Goal: Task Accomplishment & Management: Complete application form

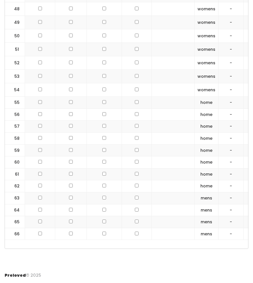
scroll to position [0, 100]
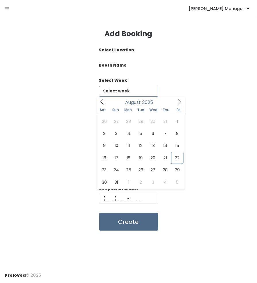
click at [122, 90] on input "text" at bounding box center [128, 91] width 59 height 11
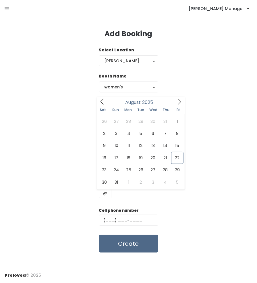
click at [178, 101] on icon at bounding box center [179, 101] width 6 height 6
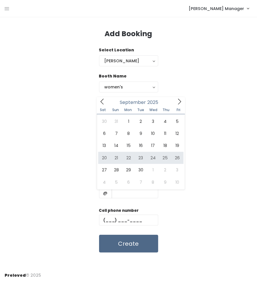
type input "September 20 to September 26"
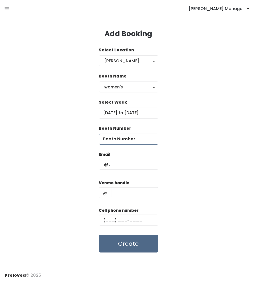
click at [130, 139] on input "number" at bounding box center [128, 139] width 59 height 11
type input "55"
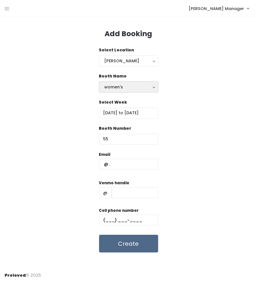
click at [127, 91] on button "women's" at bounding box center [128, 87] width 59 height 11
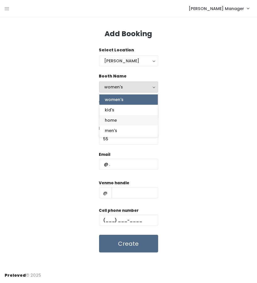
click at [128, 117] on link "home" at bounding box center [128, 120] width 59 height 10
select select "home"
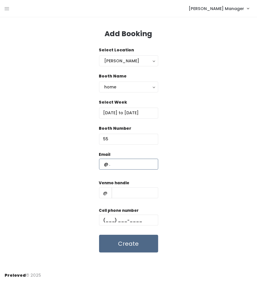
click at [134, 163] on input "text" at bounding box center [128, 164] width 59 height 11
type input "booked@booked"
click at [136, 191] on input "text" at bounding box center [135, 193] width 47 height 11
type input "booked"
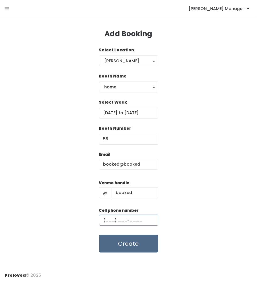
click at [136, 216] on input "text" at bounding box center [128, 220] width 59 height 11
type input "(555) 555-5555"
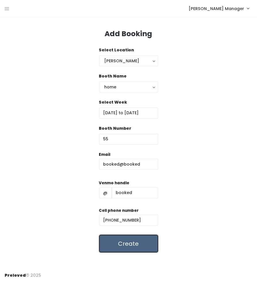
click at [137, 247] on button "Create" at bounding box center [128, 244] width 59 height 18
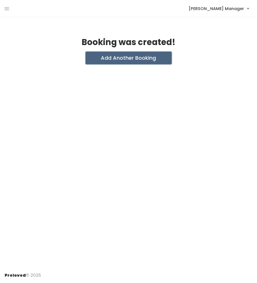
click at [107, 58] on button "Add Another Booking" at bounding box center [129, 58] width 86 height 13
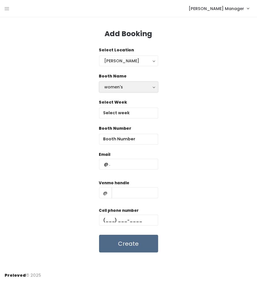
click at [116, 88] on div "women's" at bounding box center [129, 87] width 48 height 6
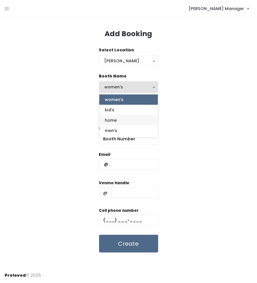
click at [123, 123] on link "home" at bounding box center [128, 120] width 59 height 10
select select "home"
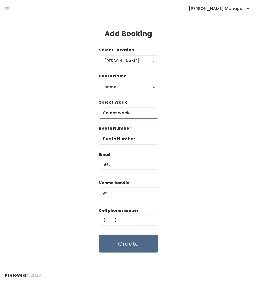
click at [123, 115] on input "text" at bounding box center [128, 113] width 59 height 11
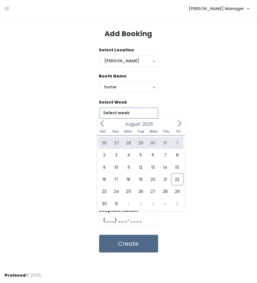
click at [182, 120] on icon at bounding box center [179, 123] width 6 height 6
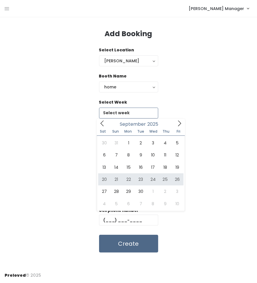
type input "September 20 to September 26"
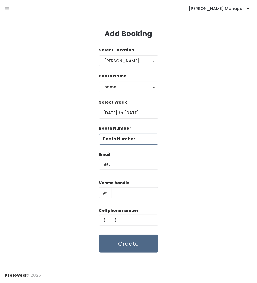
click at [135, 140] on input "number" at bounding box center [128, 139] width 59 height 11
type input "56"
click at [146, 167] on input "text" at bounding box center [128, 164] width 59 height 11
type input "booked@booked"
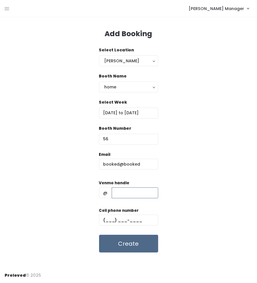
click at [144, 190] on input "text" at bounding box center [135, 193] width 47 height 11
type input "booked"
click at [140, 222] on input "text" at bounding box center [128, 220] width 59 height 11
type input "(555) 555-5555"
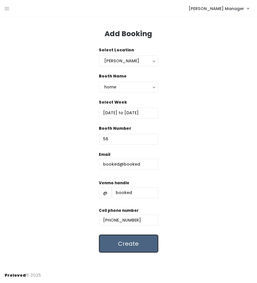
click at [140, 248] on button "Create" at bounding box center [128, 244] width 59 height 18
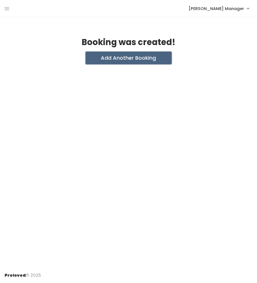
click at [115, 56] on button "Add Another Booking" at bounding box center [129, 58] width 86 height 13
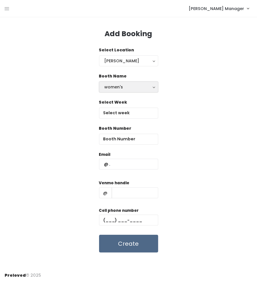
click at [130, 88] on div "women's" at bounding box center [129, 87] width 48 height 6
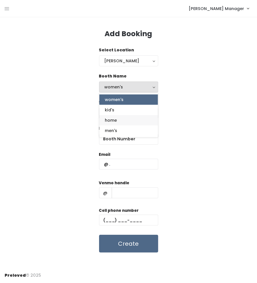
click at [132, 118] on link "home" at bounding box center [128, 120] width 59 height 10
select select "home"
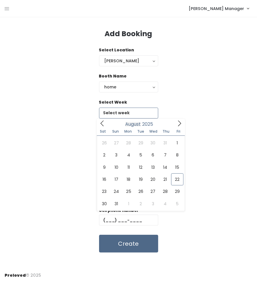
click at [132, 118] on body "EMPLOYEES Manage Bookings Booths by Week All Bookings Bookings with Booths Boot…" at bounding box center [128, 141] width 257 height 283
click at [178, 125] on icon at bounding box center [179, 123] width 6 height 6
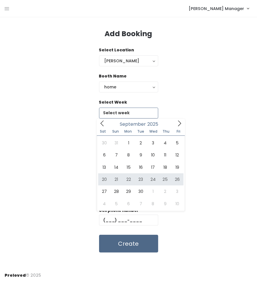
type input "September 20 to September 26"
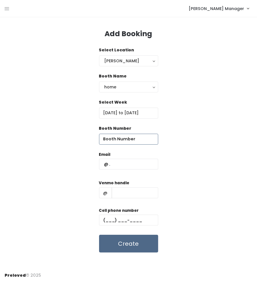
click at [142, 140] on input "number" at bounding box center [128, 139] width 59 height 11
type input "57"
click at [146, 159] on input "text" at bounding box center [128, 164] width 59 height 11
type input "booked@booked"
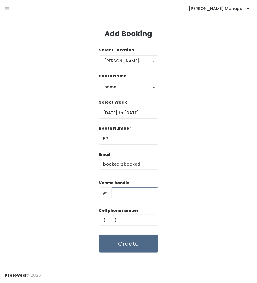
click at [141, 188] on input "text" at bounding box center [135, 193] width 47 height 11
type input "booked"
click at [142, 225] on input "text" at bounding box center [128, 220] width 59 height 11
type input "[PHONE_NUMBER]"
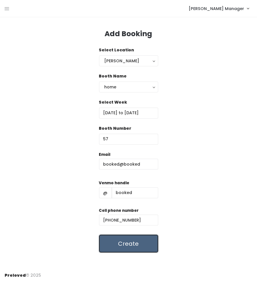
click at [143, 241] on button "Create" at bounding box center [128, 244] width 59 height 18
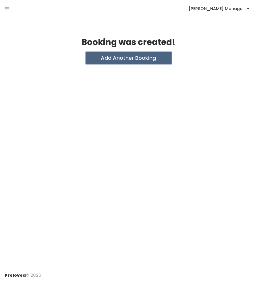
click at [127, 60] on button "Add Another Booking" at bounding box center [129, 58] width 86 height 13
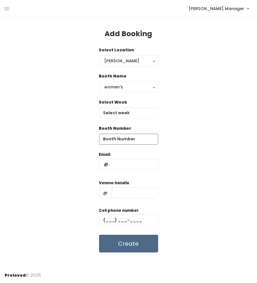
click at [136, 139] on input "number" at bounding box center [128, 139] width 59 height 11
type input "59"
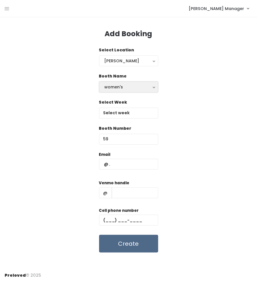
click at [124, 90] on div "women's" at bounding box center [129, 87] width 48 height 6
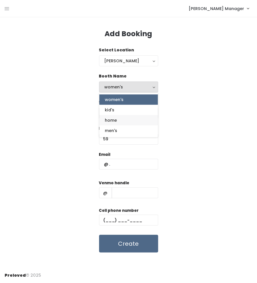
click at [120, 123] on link "home" at bounding box center [128, 120] width 59 height 10
select select "home"
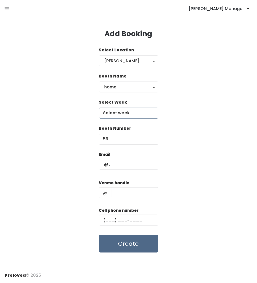
click at [120, 108] on input "text" at bounding box center [128, 113] width 59 height 11
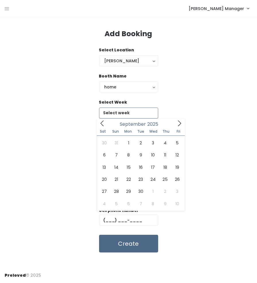
click at [183, 124] on span at bounding box center [179, 123] width 11 height 9
type input "September 20 to September 26"
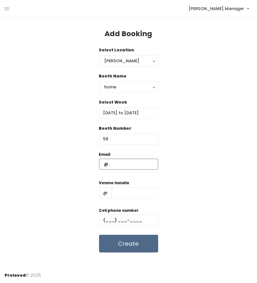
click at [132, 168] on input "text" at bounding box center [128, 164] width 59 height 11
type input "booked@booked"
click at [133, 194] on input "text" at bounding box center [135, 193] width 47 height 11
type input "booked"
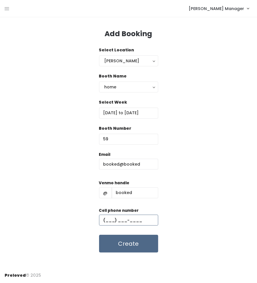
click at [136, 223] on input "text" at bounding box center [128, 220] width 59 height 11
type input "(555) 555-5555"
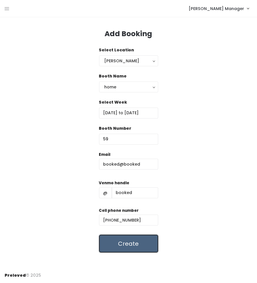
click at [135, 240] on button "Create" at bounding box center [128, 244] width 59 height 18
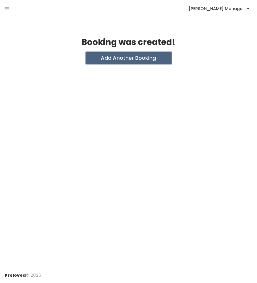
click at [129, 63] on button "Add Another Booking" at bounding box center [129, 58] width 86 height 13
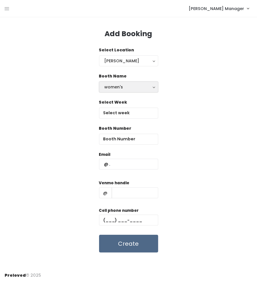
click at [128, 86] on div "women's" at bounding box center [129, 87] width 48 height 6
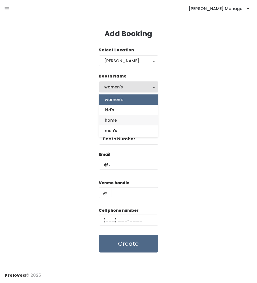
click at [130, 119] on link "home" at bounding box center [128, 120] width 59 height 10
select select "home"
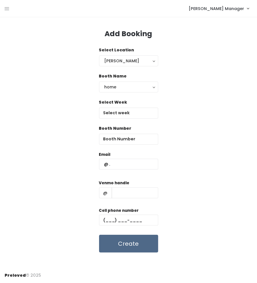
click at [130, 119] on div "Select Week" at bounding box center [128, 112] width 59 height 26
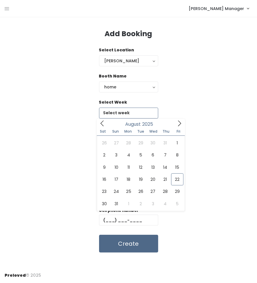
click at [131, 114] on input "text" at bounding box center [128, 113] width 59 height 11
click at [177, 123] on icon at bounding box center [179, 123] width 6 height 6
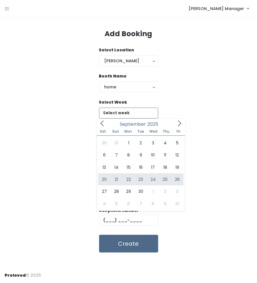
type input "September 20 to September 26"
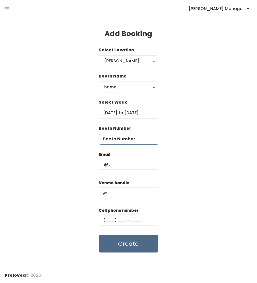
click at [141, 139] on input "number" at bounding box center [128, 139] width 59 height 11
type input "60"
click at [135, 168] on input "text" at bounding box center [128, 164] width 59 height 11
type input "booked@booked"
click at [139, 186] on div "Venmo handle @" at bounding box center [128, 191] width 59 height 23
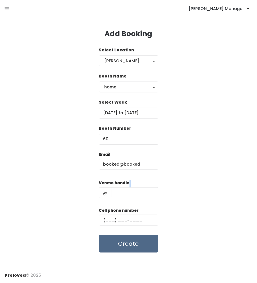
click at [139, 186] on div "Venmo handle @" at bounding box center [128, 191] width 59 height 23
click at [139, 190] on input "text" at bounding box center [135, 193] width 47 height 11
type input "booked"
click at [140, 219] on input "text" at bounding box center [128, 220] width 59 height 11
type input "[PHONE_NUMBER]"
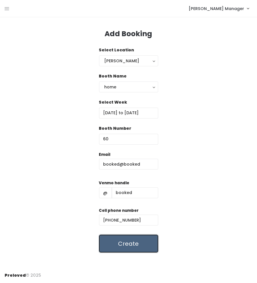
click at [138, 249] on button "Create" at bounding box center [128, 244] width 59 height 18
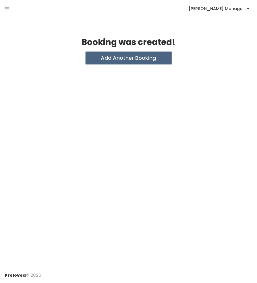
click at [118, 59] on button "Add Another Booking" at bounding box center [129, 58] width 86 height 13
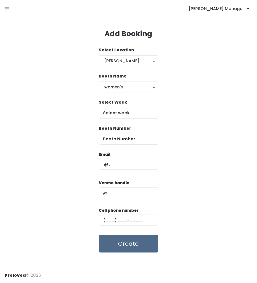
click at [116, 92] on div "Booth Name women's kid's home men's women's" at bounding box center [128, 86] width 59 height 26
click at [117, 91] on button "women's" at bounding box center [128, 87] width 59 height 11
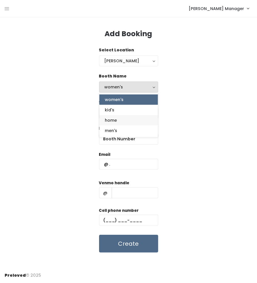
click at [119, 123] on link "home" at bounding box center [128, 120] width 59 height 10
select select "home"
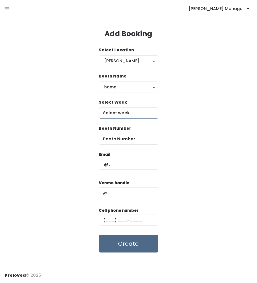
click at [118, 115] on input "text" at bounding box center [128, 113] width 59 height 11
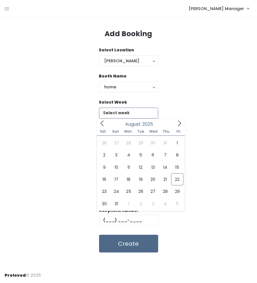
click at [179, 122] on icon at bounding box center [179, 123] width 3 height 6
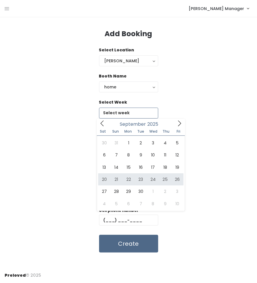
type input "[DATE] to [DATE]"
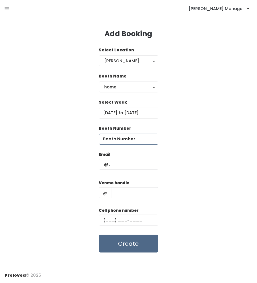
click at [144, 141] on input "number" at bounding box center [128, 139] width 59 height 11
type input "61"
click at [141, 155] on div "Email" at bounding box center [128, 164] width 59 height 24
click at [142, 164] on input "text" at bounding box center [128, 164] width 59 height 11
type input "booked@booked"
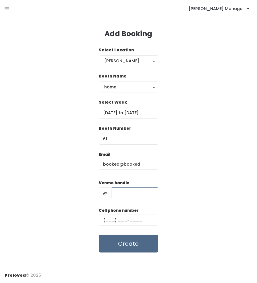
click at [142, 190] on input "text" at bounding box center [135, 193] width 47 height 11
type input "booked"
click at [144, 222] on input "text" at bounding box center [128, 220] width 59 height 11
type input "(555) 555-5555"
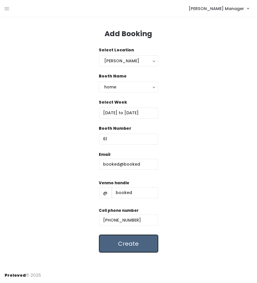
click at [140, 246] on button "Create" at bounding box center [128, 244] width 59 height 18
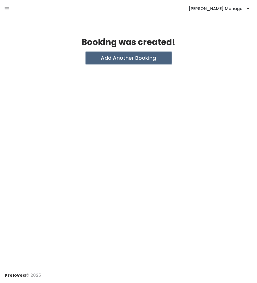
click at [132, 61] on button "Add Another Booking" at bounding box center [129, 58] width 86 height 13
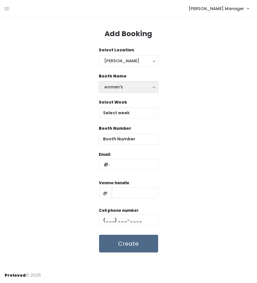
click at [133, 88] on div "women's" at bounding box center [129, 87] width 48 height 6
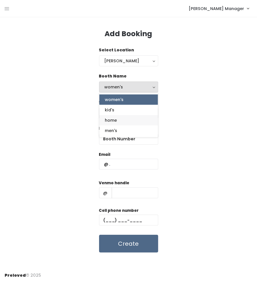
click at [129, 117] on link "home" at bounding box center [128, 120] width 59 height 10
select select "home"
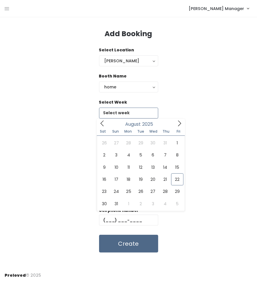
click at [129, 117] on input "text" at bounding box center [128, 113] width 59 height 11
click at [182, 124] on icon at bounding box center [179, 123] width 6 height 6
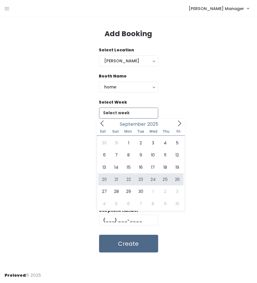
type input "September 20 to September 26"
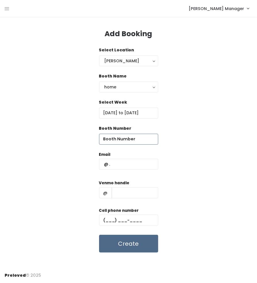
click at [138, 137] on input "number" at bounding box center [128, 139] width 59 height 11
type input "62"
click at [130, 164] on input "text" at bounding box center [128, 164] width 59 height 11
type input "booked@booked"
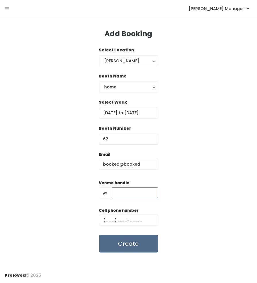
click at [132, 190] on input "text" at bounding box center [135, 193] width 47 height 11
type input "booked"
click at [137, 220] on input "text" at bounding box center [128, 220] width 59 height 11
type input "(555) 555-5555"
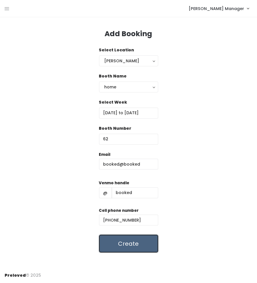
click at [135, 247] on button "Create" at bounding box center [128, 244] width 59 height 18
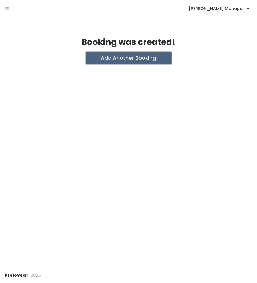
click at [123, 59] on button "Add Another Booking" at bounding box center [129, 58] width 86 height 13
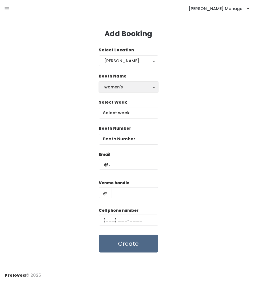
click at [127, 84] on div "women's" at bounding box center [129, 87] width 48 height 6
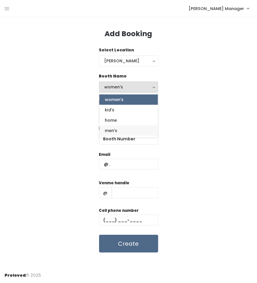
click at [138, 132] on link "men's" at bounding box center [128, 130] width 59 height 10
select select "mens"
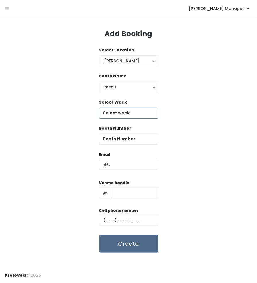
click at [134, 113] on input "text" at bounding box center [128, 113] width 59 height 11
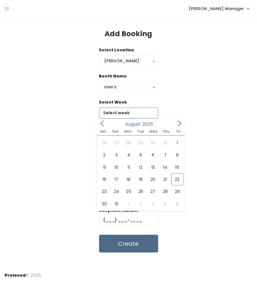
click at [179, 126] on icon at bounding box center [179, 123] width 6 height 6
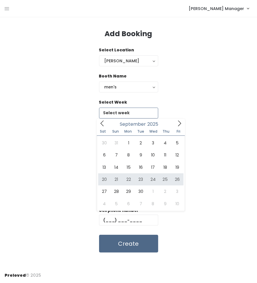
type input "[DATE] to [DATE]"
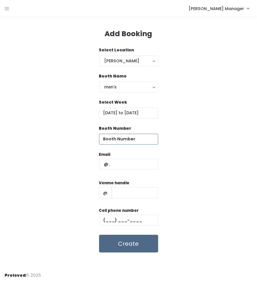
click at [145, 140] on input "number" at bounding box center [128, 139] width 59 height 11
type input "63"
click at [147, 166] on input "text" at bounding box center [128, 164] width 59 height 11
type input "booked@booked"
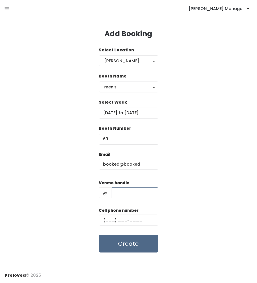
click at [146, 194] on input "text" at bounding box center [135, 193] width 47 height 11
type input "booked"
click at [141, 223] on input "text" at bounding box center [128, 220] width 59 height 11
type input "[PHONE_NUMBER]"
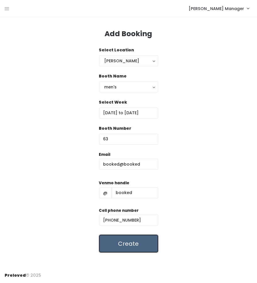
click at [140, 244] on button "Create" at bounding box center [128, 244] width 59 height 18
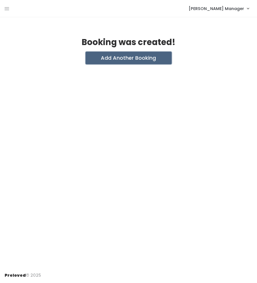
click at [130, 62] on button "Add Another Booking" at bounding box center [129, 58] width 86 height 13
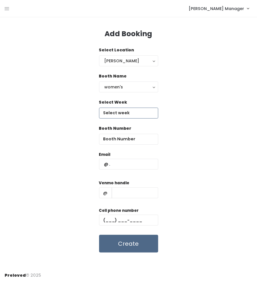
click at [122, 111] on input "text" at bounding box center [128, 113] width 59 height 11
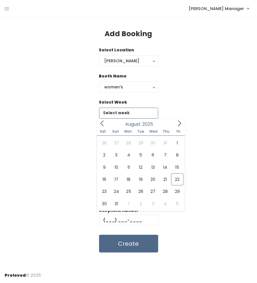
click at [181, 120] on icon at bounding box center [179, 123] width 6 height 6
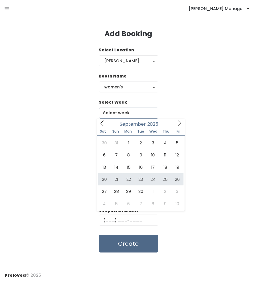
type input "[DATE] to [DATE]"
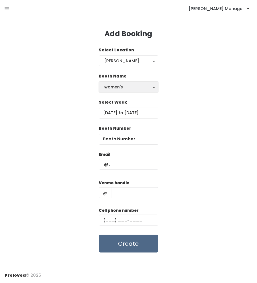
click at [151, 90] on div "women's" at bounding box center [129, 87] width 48 height 6
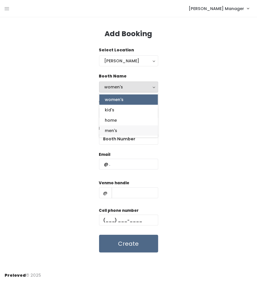
click at [149, 127] on link "men's" at bounding box center [128, 130] width 59 height 10
select select "mens"
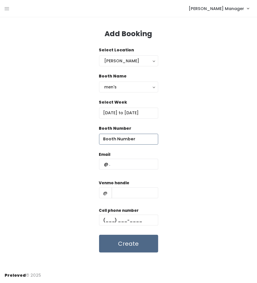
click at [129, 139] on input "number" at bounding box center [128, 139] width 59 height 11
type input "65"
click at [119, 161] on input "text" at bounding box center [128, 164] width 59 height 11
type input "booked@booked"
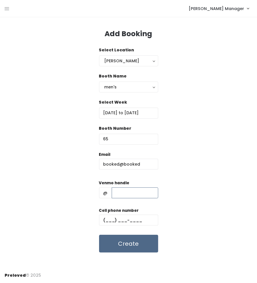
click at [133, 194] on input "text" at bounding box center [135, 193] width 47 height 11
type input "booked"
click at [130, 217] on input "text" at bounding box center [128, 220] width 59 height 11
type input "[PHONE_NUMBER]"
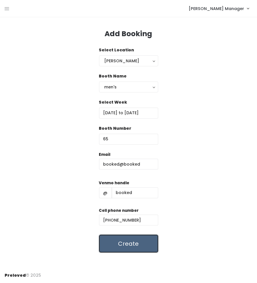
click at [128, 241] on button "Create" at bounding box center [128, 244] width 59 height 18
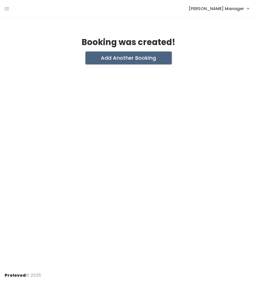
click at [152, 58] on button "Add Another Booking" at bounding box center [129, 58] width 86 height 13
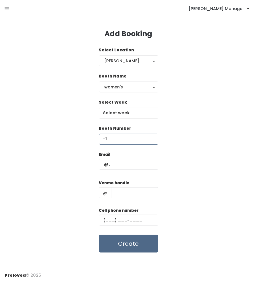
click at [154, 142] on input "-1" at bounding box center [128, 139] width 59 height 11
type input "-1"
type input "66"
click at [138, 114] on input "text" at bounding box center [128, 113] width 59 height 11
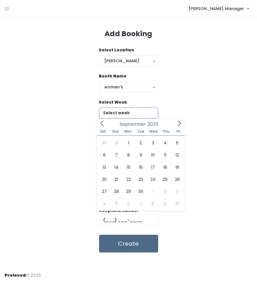
click at [174, 125] on span at bounding box center [179, 123] width 11 height 9
type input "[DATE] to [DATE]"
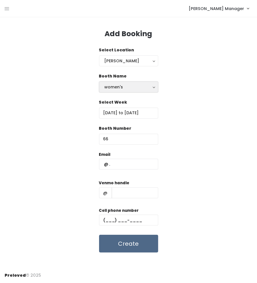
click at [136, 85] on div "women's" at bounding box center [129, 87] width 48 height 6
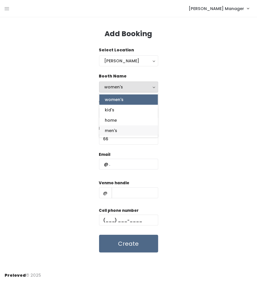
click at [123, 129] on link "men's" at bounding box center [128, 130] width 59 height 10
select select "mens"
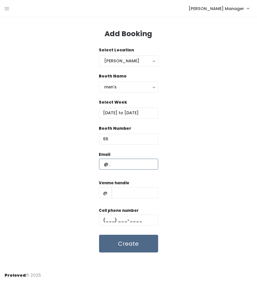
click at [123, 167] on input "text" at bounding box center [128, 164] width 59 height 11
type input "booked@booked"
click at [127, 193] on input "text" at bounding box center [135, 193] width 47 height 11
type input "booked"
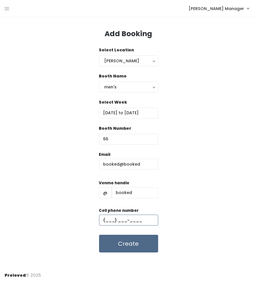
click at [133, 221] on input "text" at bounding box center [128, 220] width 59 height 11
type input "(555) 555-5555"
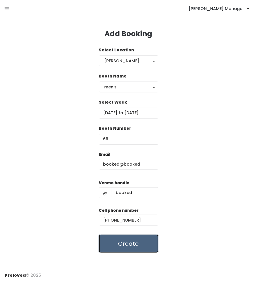
click at [136, 238] on button "Create" at bounding box center [128, 244] width 59 height 18
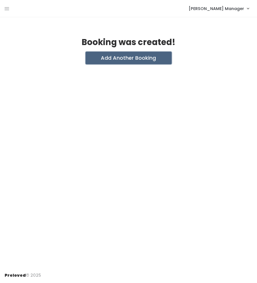
click at [154, 60] on button "Add Another Booking" at bounding box center [129, 58] width 86 height 13
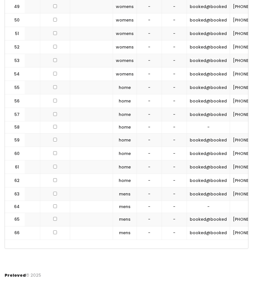
scroll to position [0, 82]
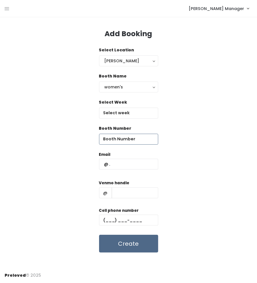
click at [124, 136] on input "number" at bounding box center [128, 139] width 59 height 11
type input "64"
click at [123, 115] on input "text" at bounding box center [128, 113] width 59 height 11
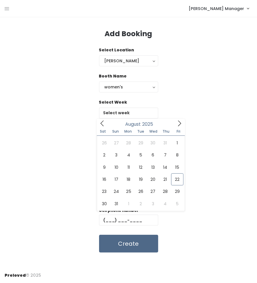
click at [181, 128] on div "Sat Sun Mon Tue Wed Thu Fri" at bounding box center [141, 132] width 88 height 8
click at [179, 125] on icon at bounding box center [179, 123] width 6 height 6
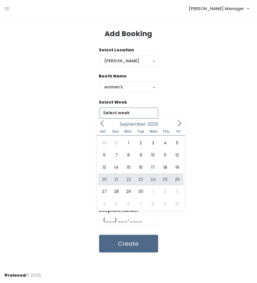
type input "[DATE] to [DATE]"
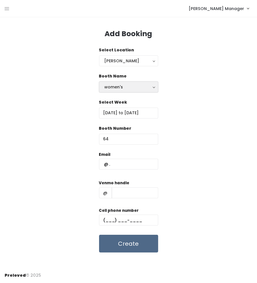
click at [145, 86] on div "women's" at bounding box center [129, 87] width 48 height 6
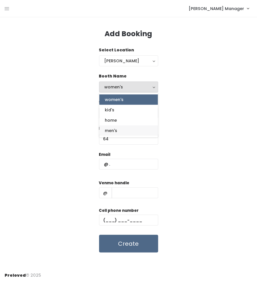
click at [134, 132] on link "men's" at bounding box center [128, 130] width 59 height 10
select select "mens"
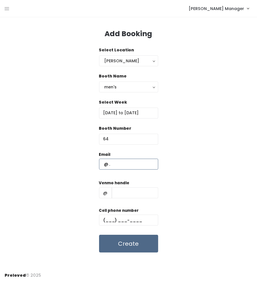
click at [126, 162] on input "text" at bounding box center [128, 164] width 59 height 11
type input "booked@booked"
click at [129, 193] on input "text" at bounding box center [135, 193] width 47 height 11
type input "booked"
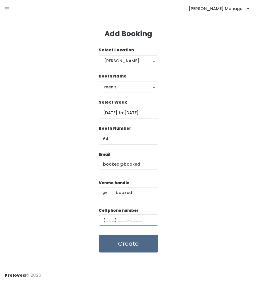
click at [132, 219] on input "text" at bounding box center [128, 220] width 59 height 11
type input "(555) 555-5555"
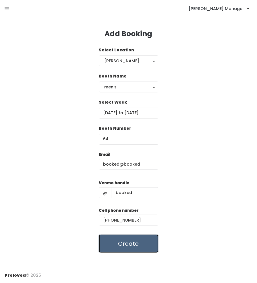
click at [134, 240] on button "Create" at bounding box center [128, 244] width 59 height 18
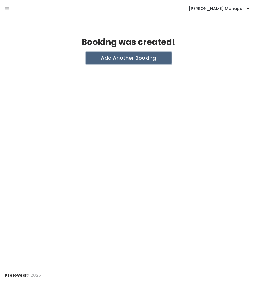
click at [146, 61] on button "Add Another Booking" at bounding box center [129, 58] width 86 height 13
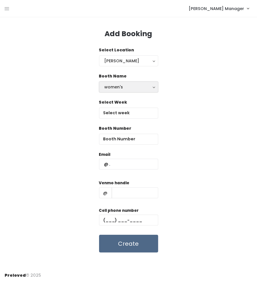
click at [127, 89] on div "women's" at bounding box center [129, 87] width 48 height 6
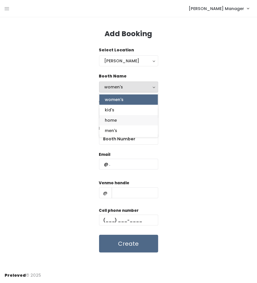
click at [125, 119] on link "home" at bounding box center [128, 120] width 59 height 10
select select "home"
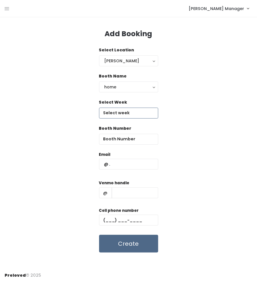
click at [129, 116] on input "text" at bounding box center [128, 113] width 59 height 11
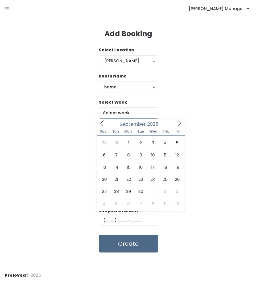
click at [179, 125] on icon at bounding box center [179, 123] width 3 height 6
type input "September 20 to September 26"
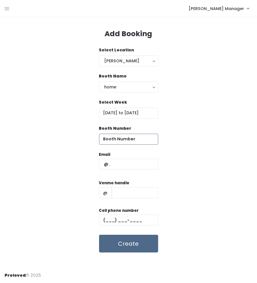
click at [133, 139] on input "number" at bounding box center [128, 139] width 59 height 11
type input "58"
click at [127, 167] on input "text" at bounding box center [128, 164] width 59 height 11
type input "booked@booked"
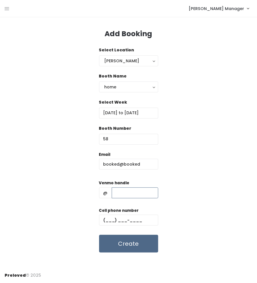
click at [129, 194] on input "text" at bounding box center [135, 193] width 47 height 11
type input "booked"
click at [132, 222] on input "text" at bounding box center [128, 220] width 59 height 11
type input "[PHONE_NUMBER]"
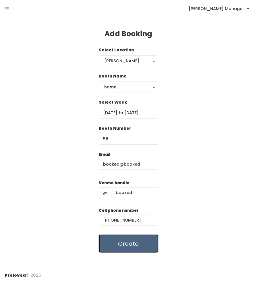
click at [131, 243] on button "Create" at bounding box center [128, 244] width 59 height 18
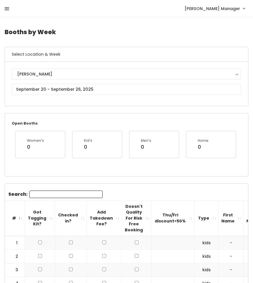
click at [6, 7] on icon at bounding box center [7, 8] width 5 height 5
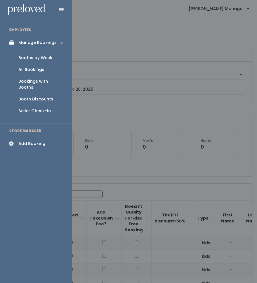
click at [79, 36] on div at bounding box center [128, 141] width 257 height 283
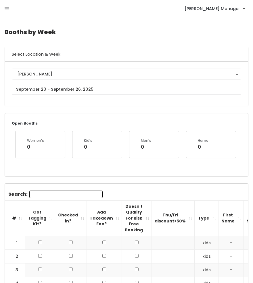
click at [68, 81] on div "[PERSON_NAME] [GEOGRAPHIC_DATA]" at bounding box center [126, 84] width 229 height 30
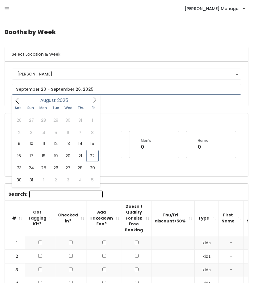
click at [67, 86] on input "text" at bounding box center [126, 89] width 229 height 11
click at [95, 101] on icon at bounding box center [94, 99] width 6 height 6
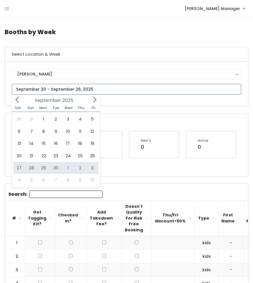
type input "September 27 to October 3"
